Goal: Find specific page/section: Find specific page/section

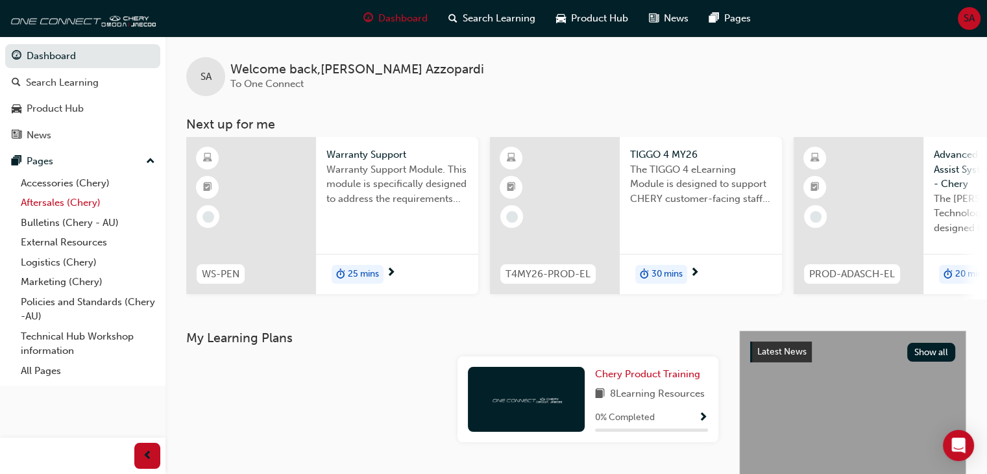
click at [58, 204] on link "Aftersales (Chery)" at bounding box center [88, 203] width 145 height 20
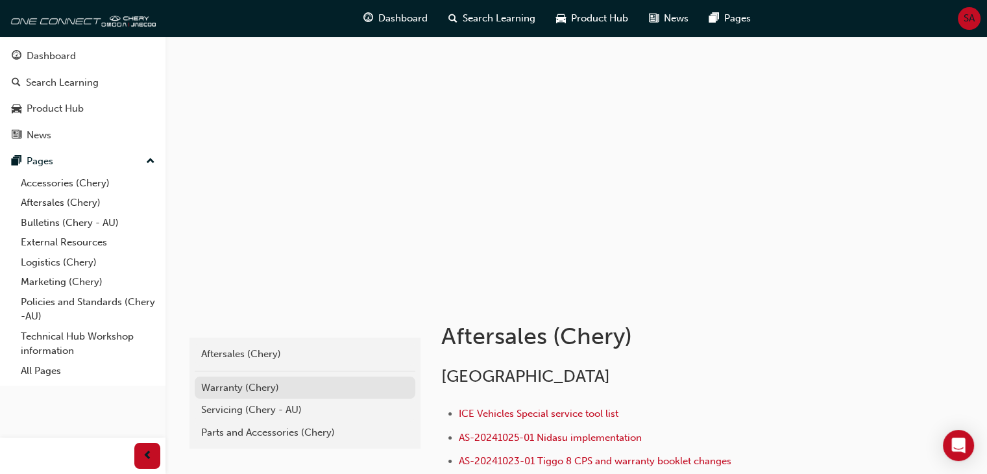
click at [269, 391] on div "Warranty (Chery)" at bounding box center [305, 387] width 208 height 15
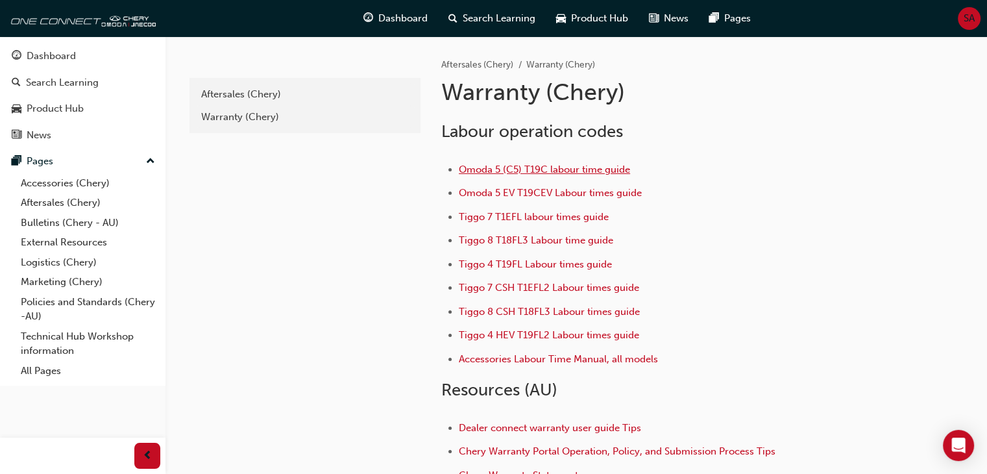
click at [560, 164] on span "Omoda 5 (C5) T19C labour time guide" at bounding box center [544, 170] width 171 height 12
